Goal: Transaction & Acquisition: Obtain resource

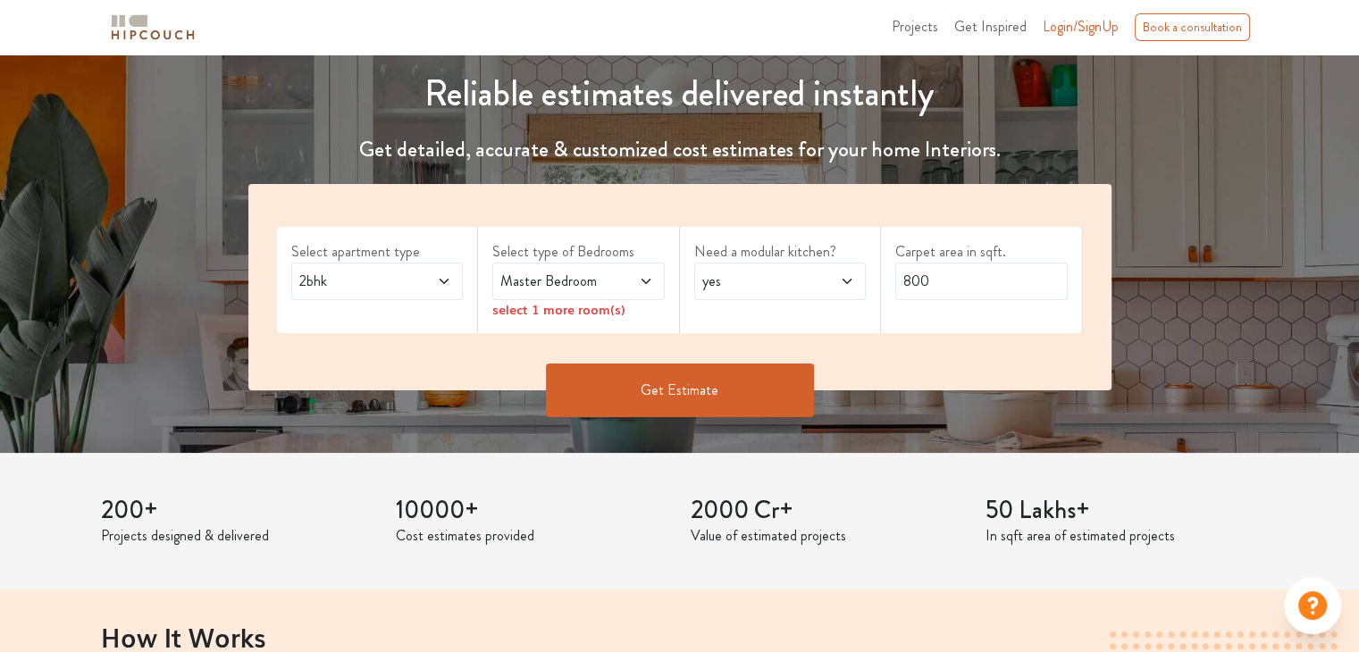
scroll to position [150, 0]
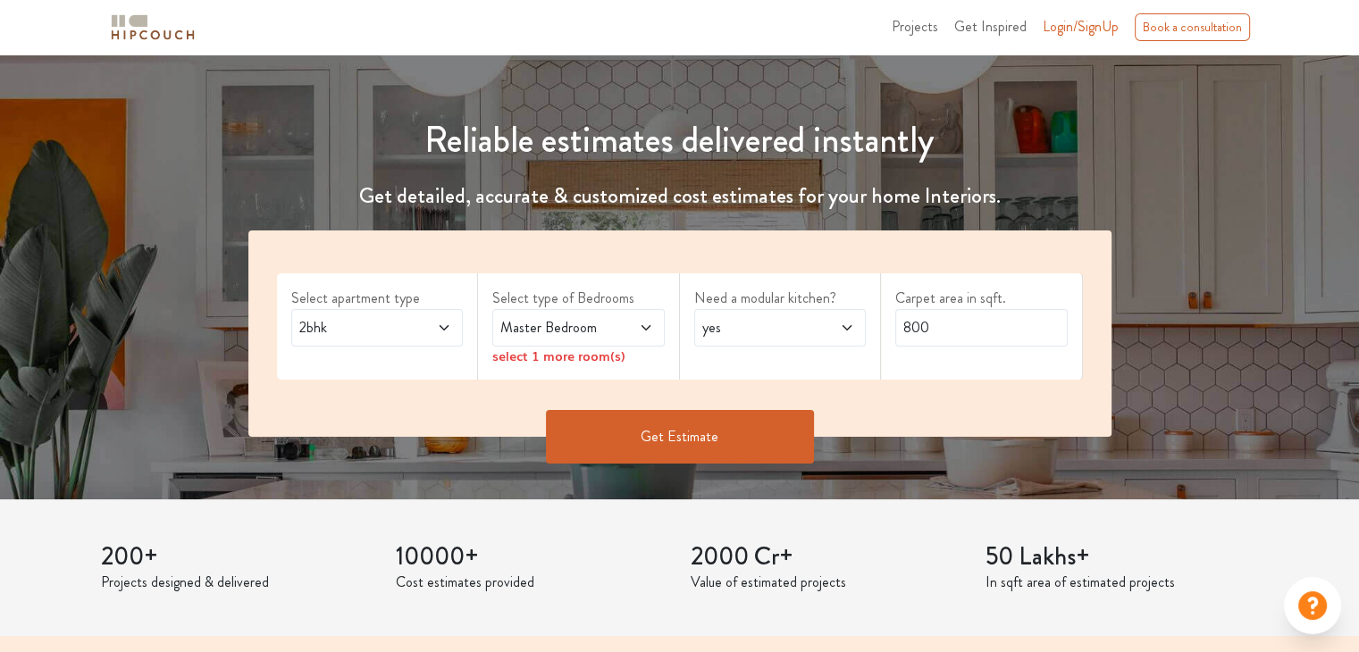
click at [449, 326] on icon at bounding box center [444, 328] width 14 height 14
click at [652, 326] on icon at bounding box center [646, 328] width 14 height 14
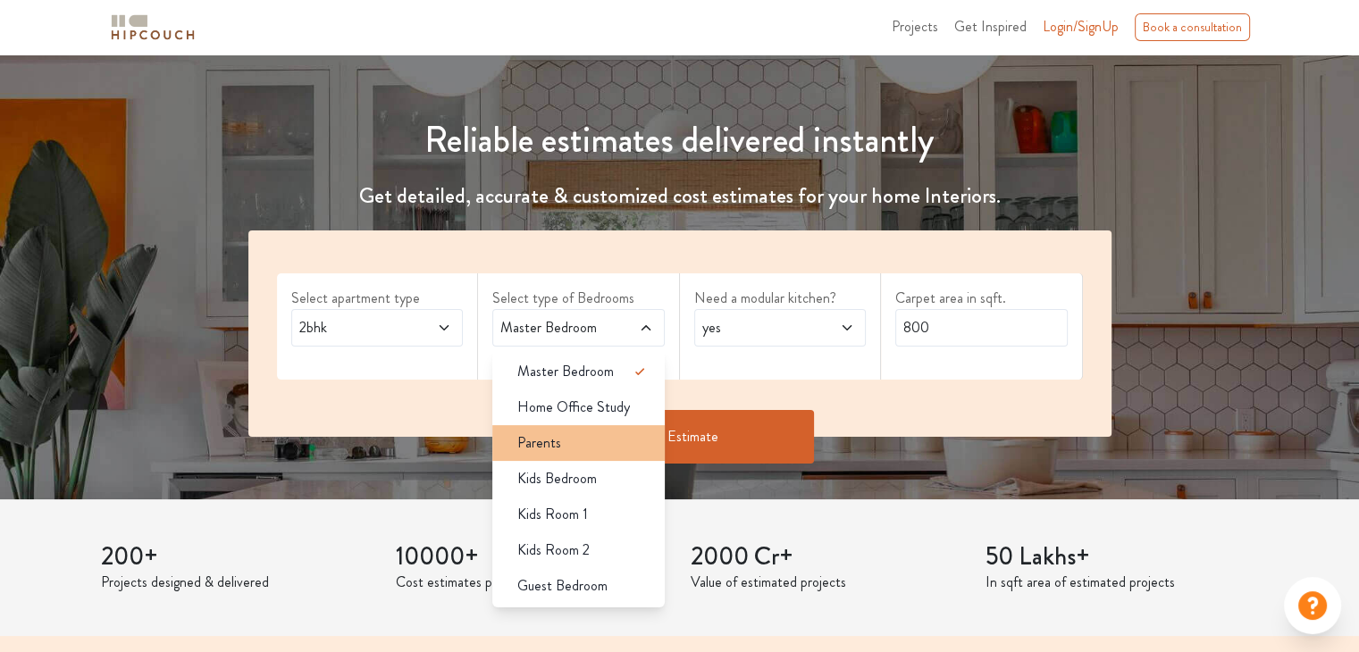
click at [585, 450] on div "Parents" at bounding box center [584, 442] width 162 height 21
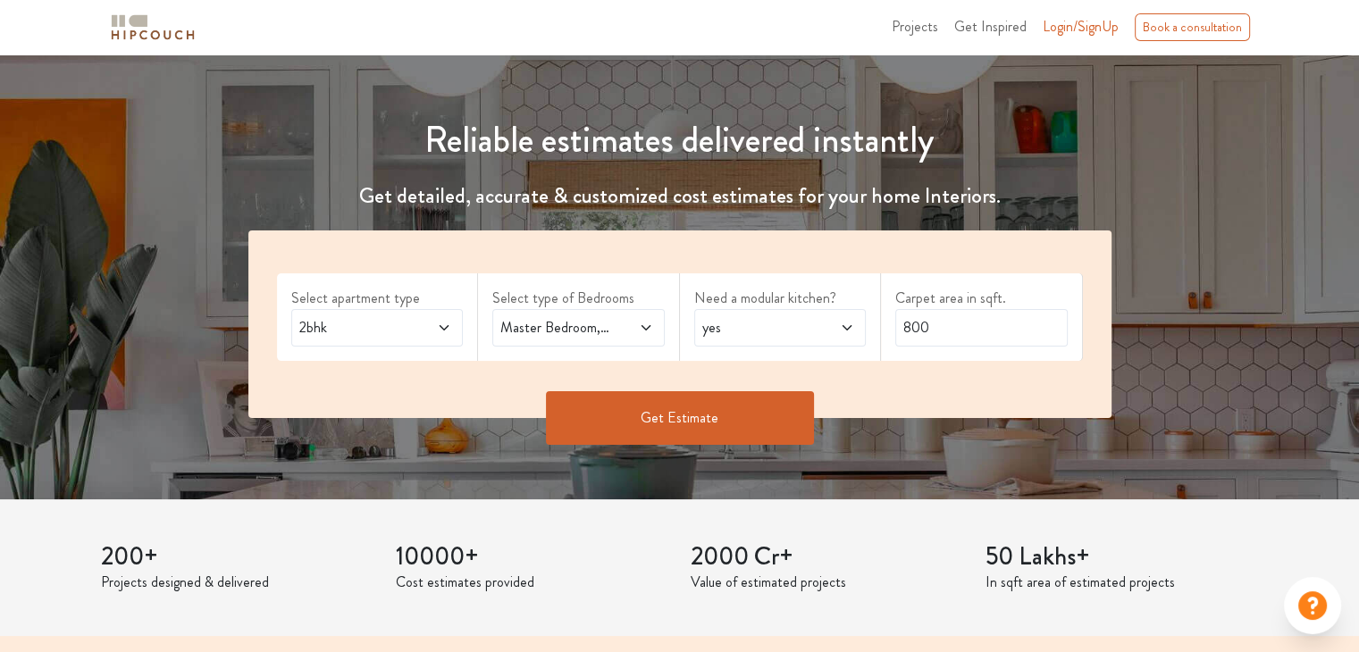
click at [636, 321] on span at bounding box center [633, 327] width 39 height 21
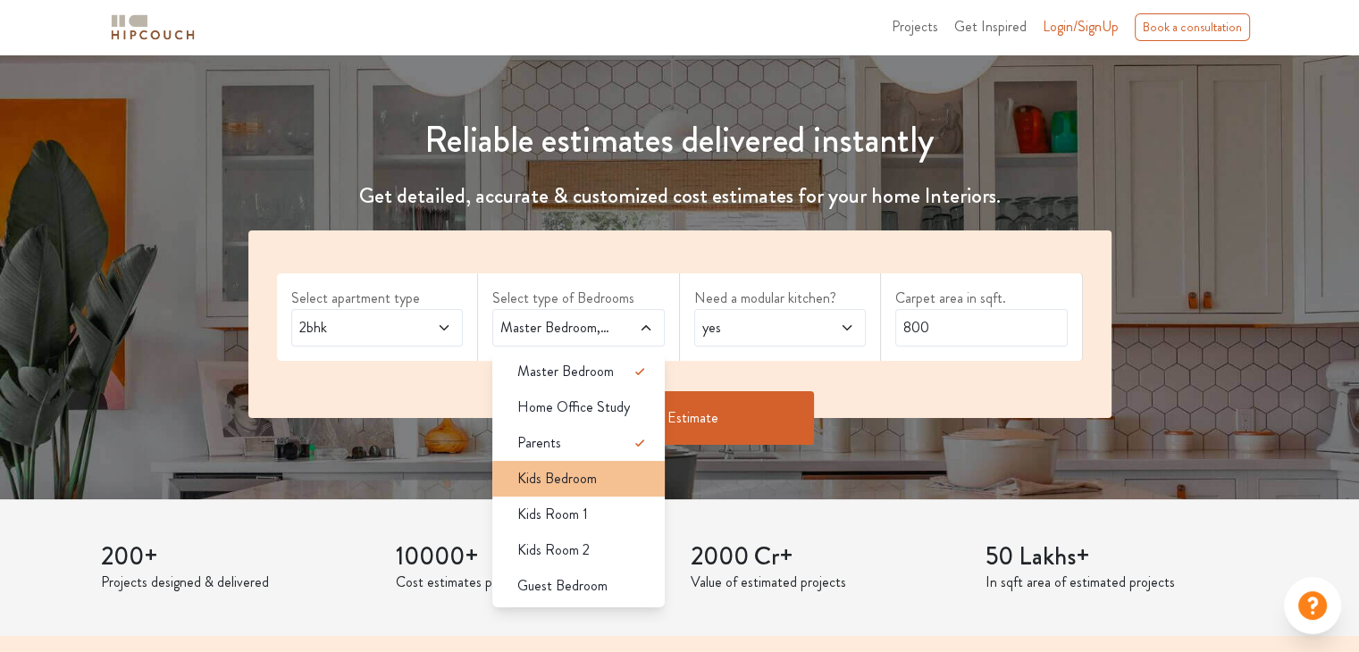
click at [586, 487] on span "Kids Bedroom" at bounding box center [557, 478] width 80 height 21
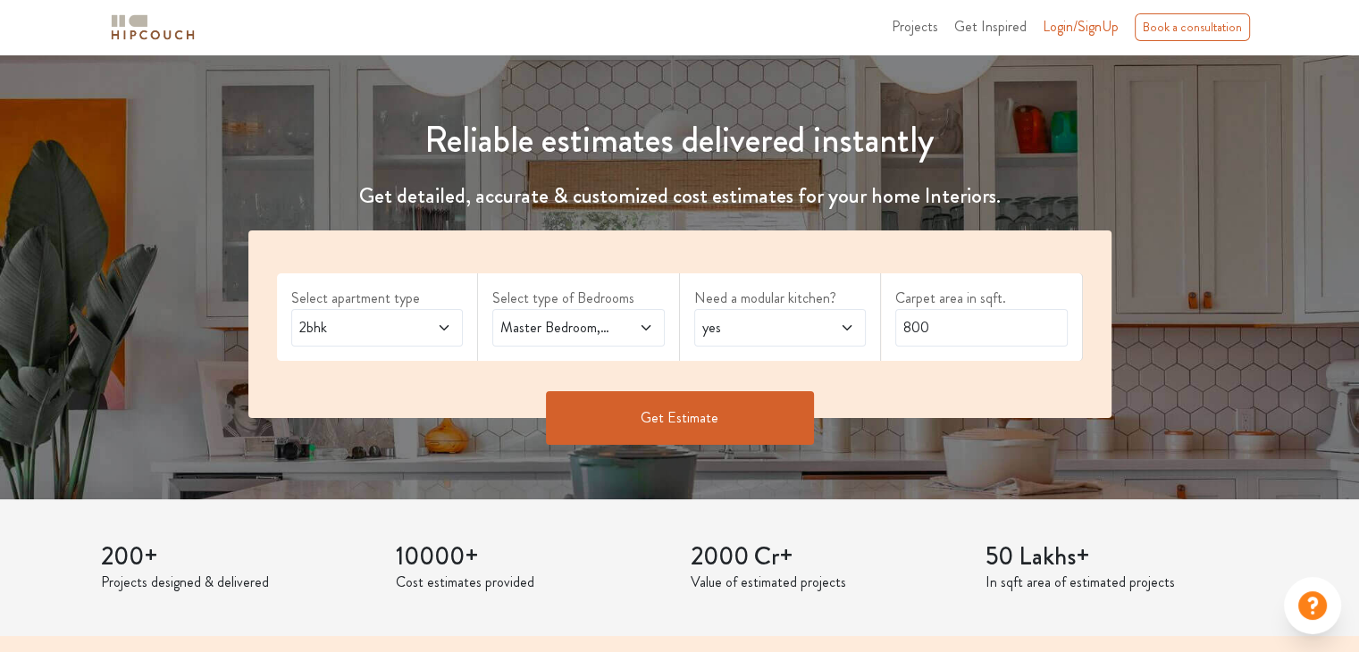
click at [645, 331] on icon at bounding box center [646, 328] width 14 height 14
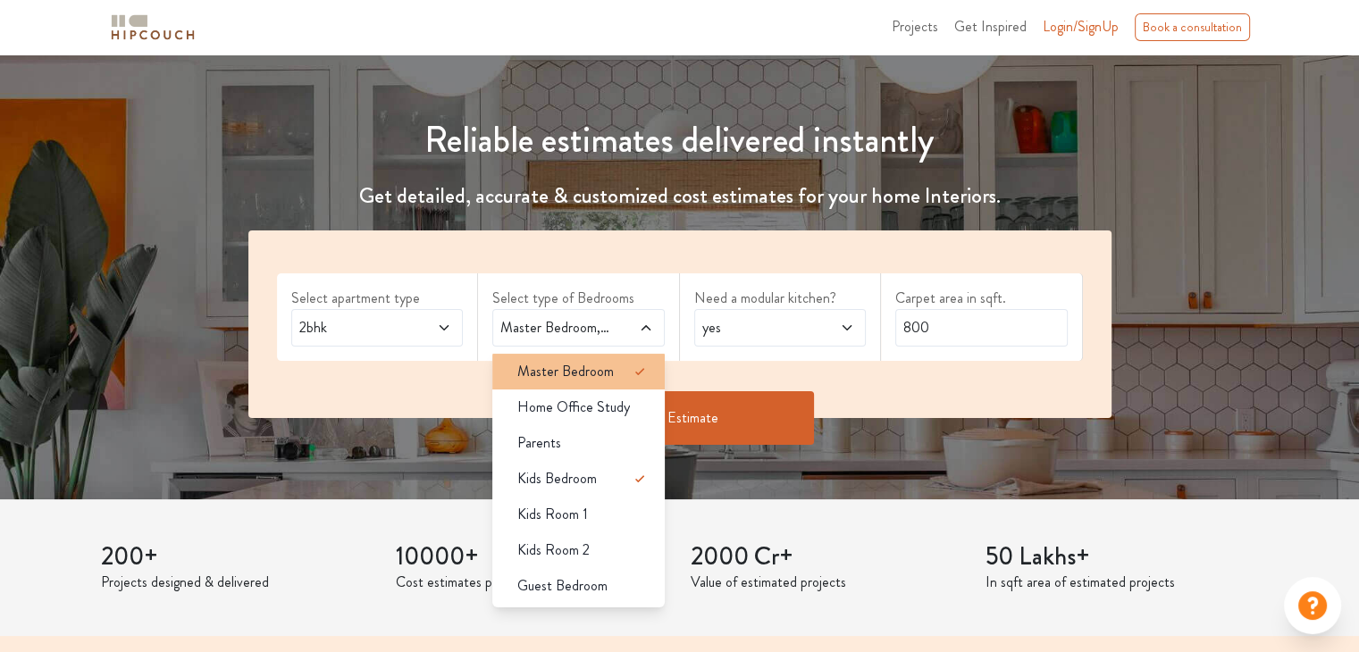
click at [632, 366] on icon at bounding box center [639, 371] width 21 height 21
click at [640, 365] on icon at bounding box center [639, 371] width 21 height 21
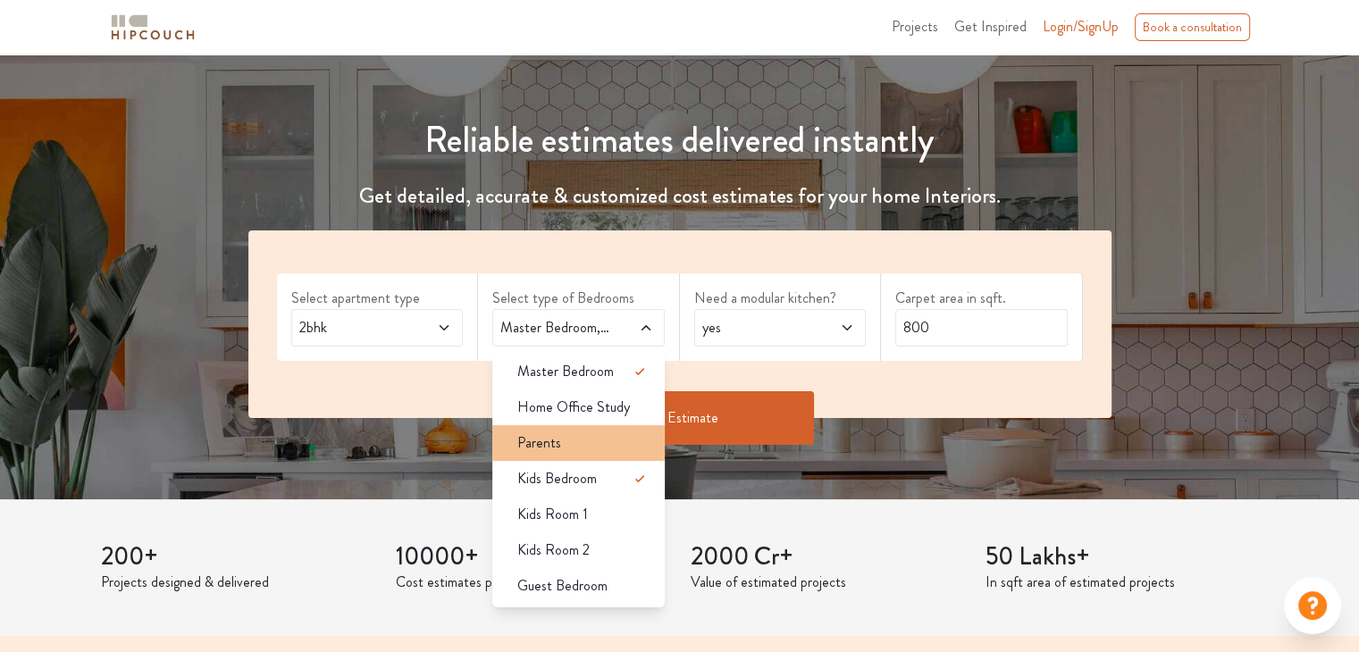
click at [583, 432] on div "Parents" at bounding box center [584, 442] width 162 height 21
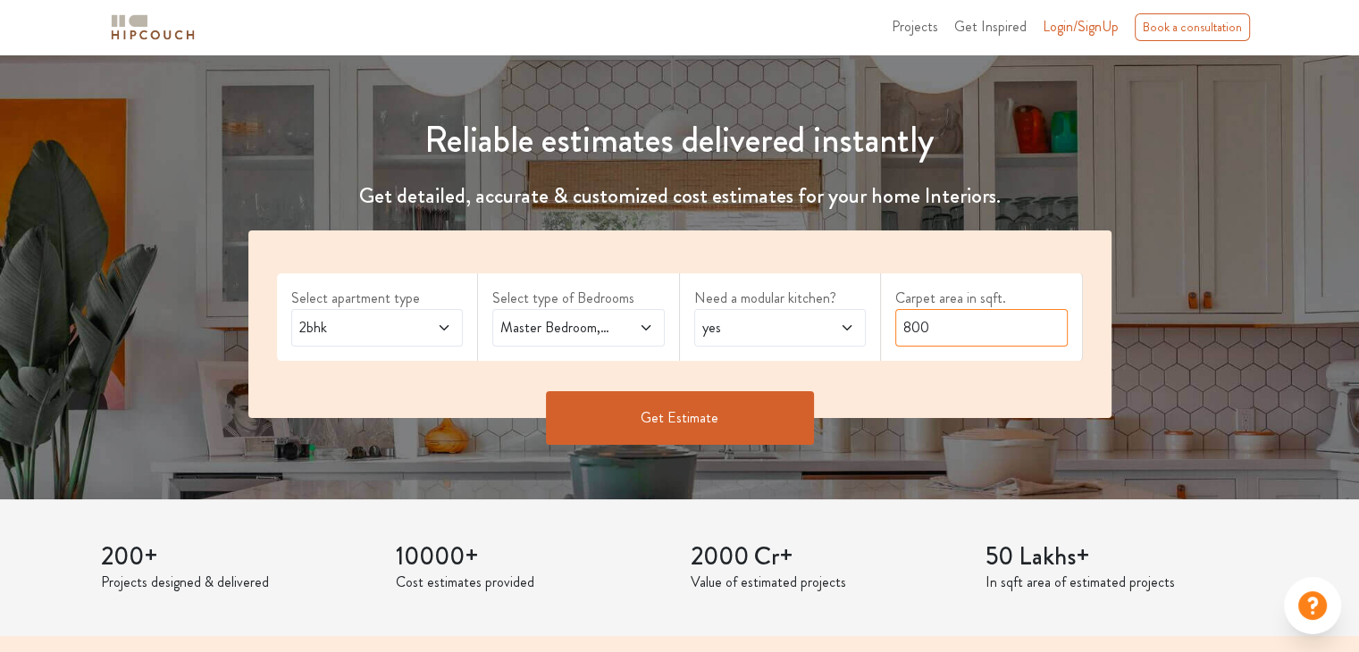
drag, startPoint x: 944, startPoint y: 332, endPoint x: 877, endPoint y: 330, distance: 67.9
click at [877, 330] on div "Select apartment type 2bhk Select type of Bedrooms Master Bedroom,Parents Need …" at bounding box center [679, 325] width 863 height 188
click at [743, 407] on button "Get Estimate" at bounding box center [680, 418] width 268 height 54
